Goal: Find specific page/section: Find specific page/section

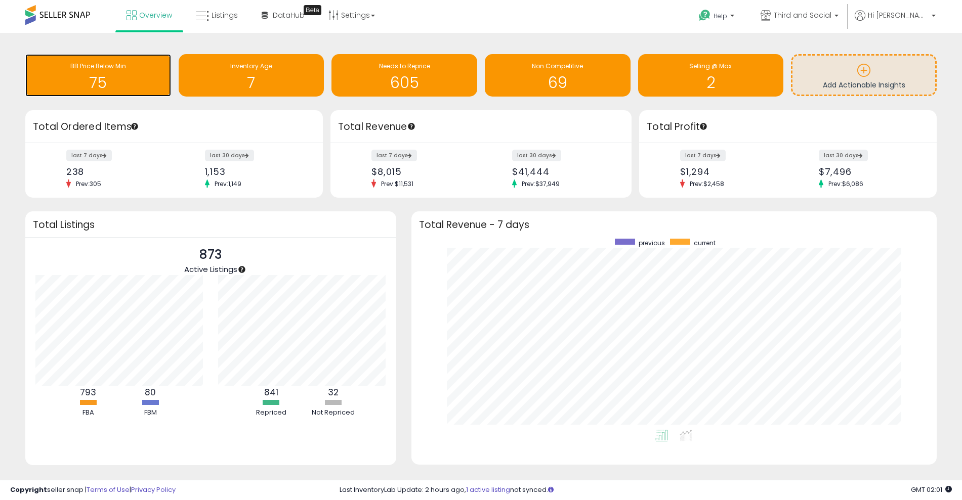
click at [113, 87] on h1 "75" at bounding box center [98, 82] width 136 height 17
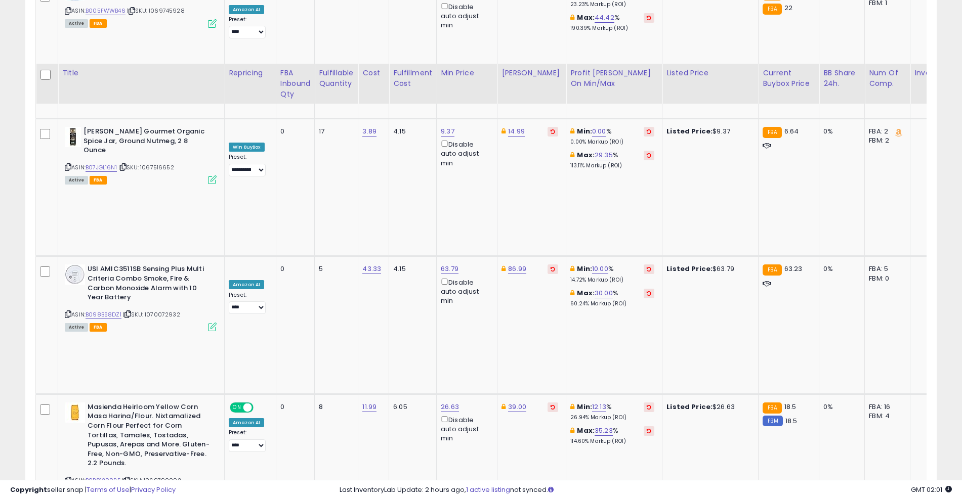
scroll to position [759, 0]
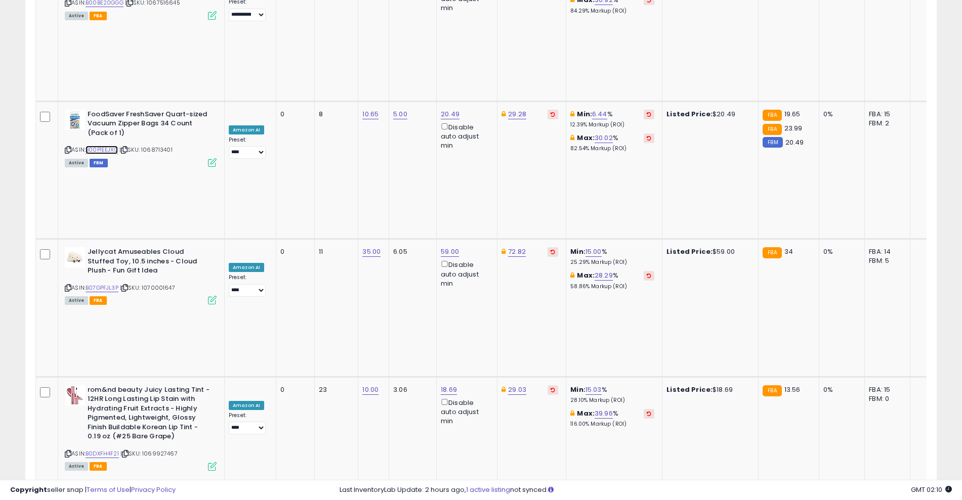
scroll to position [1328, 0]
